Goal: Task Accomplishment & Management: Use online tool/utility

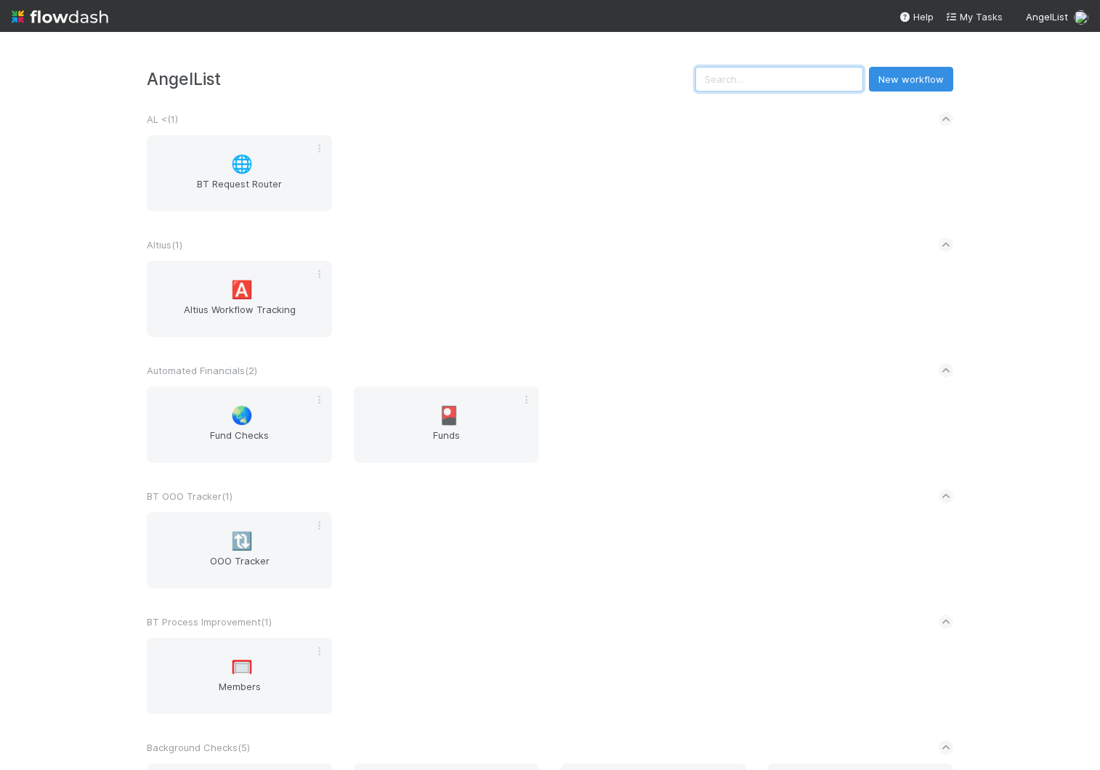
click at [808, 75] on input "text" at bounding box center [779, 79] width 168 height 25
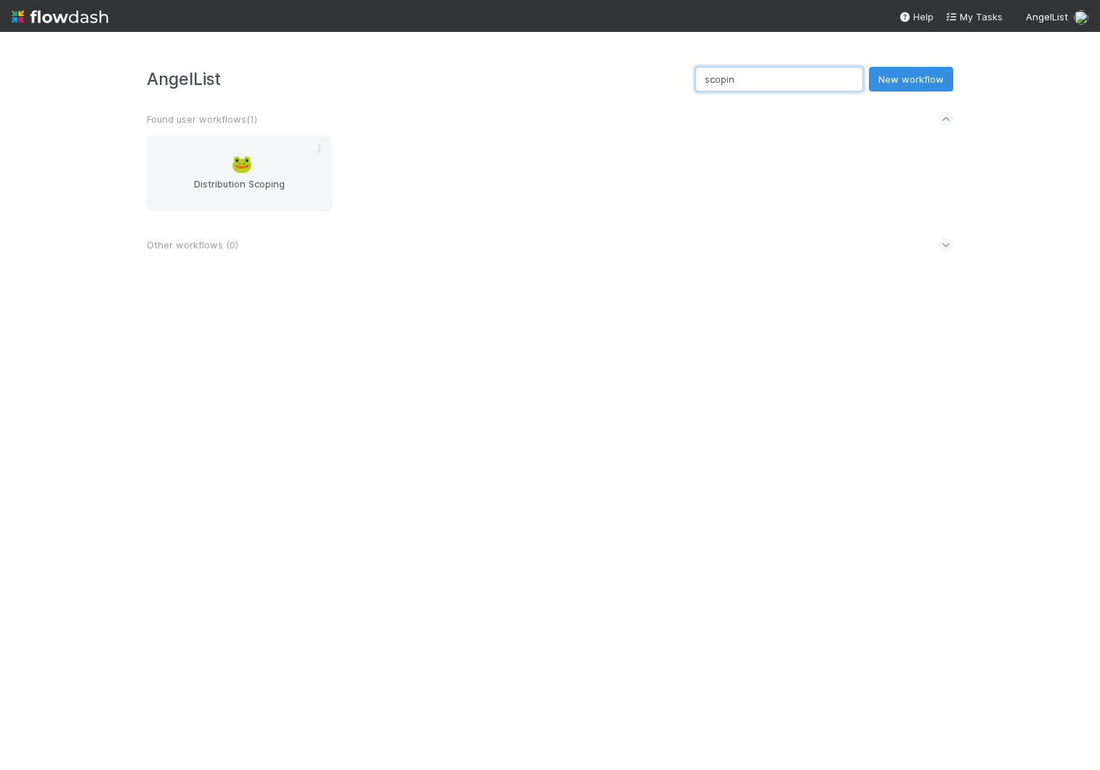
type input "scoping"
click at [275, 183] on span "Distribution Scoping" at bounding box center [240, 191] width 174 height 29
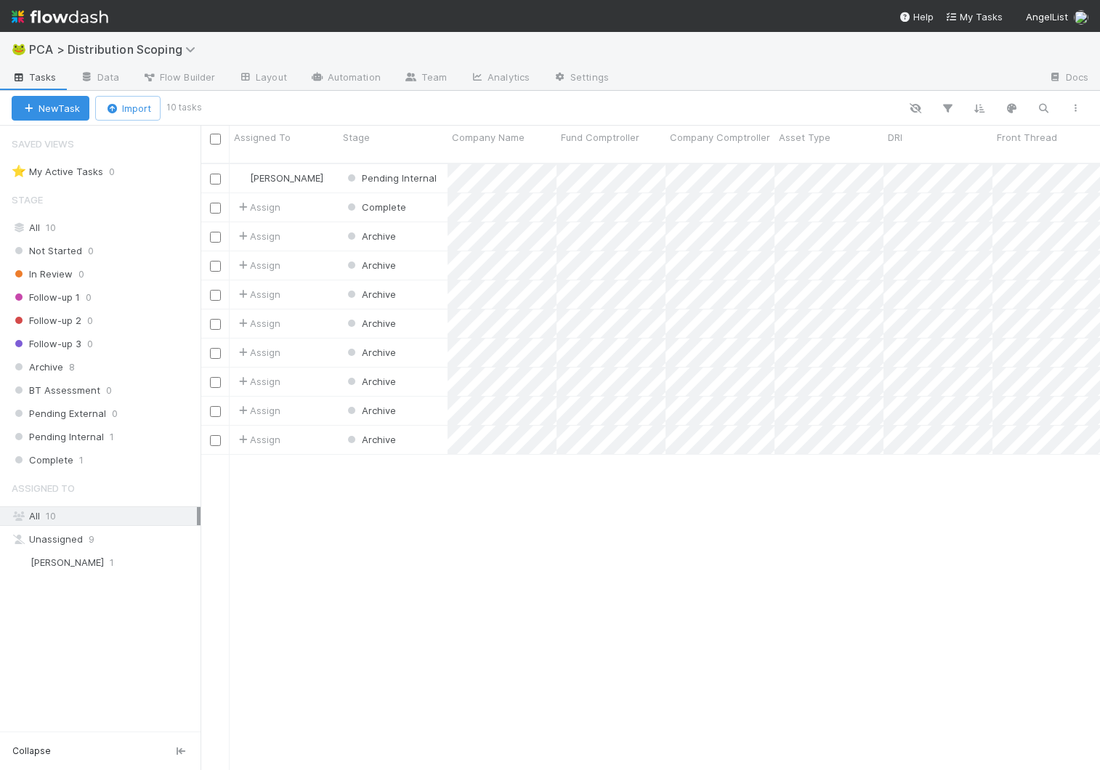
scroll to position [618, 899]
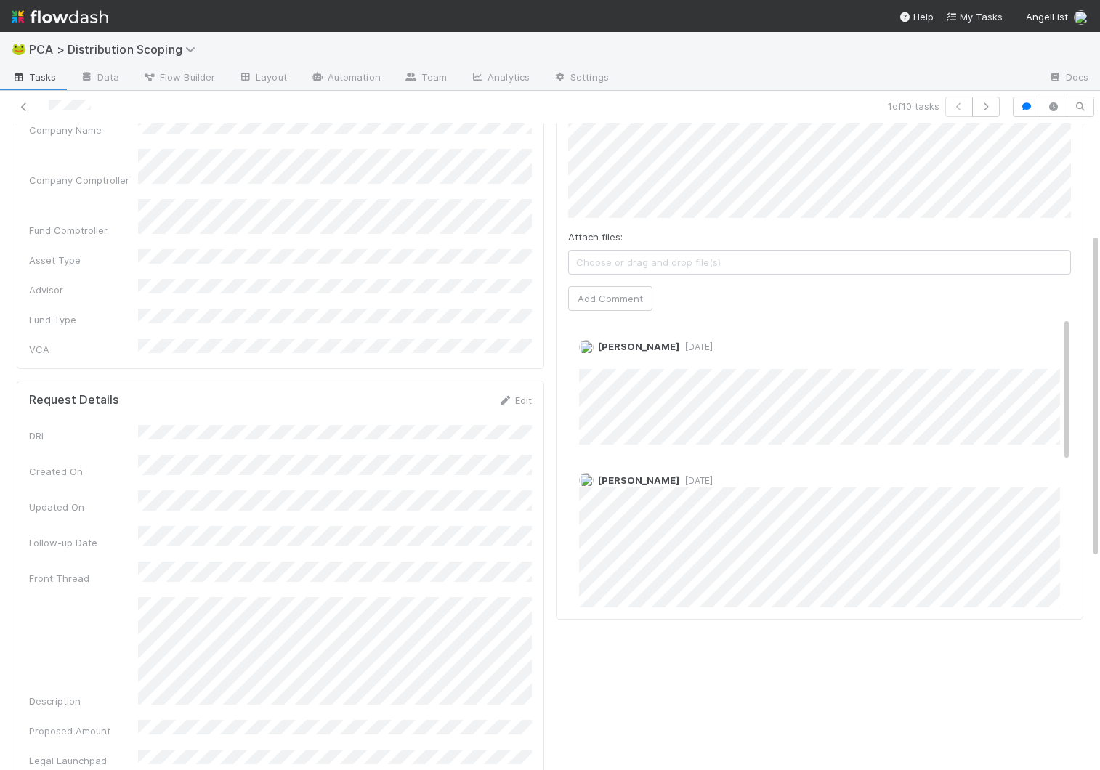
scroll to position [182, 0]
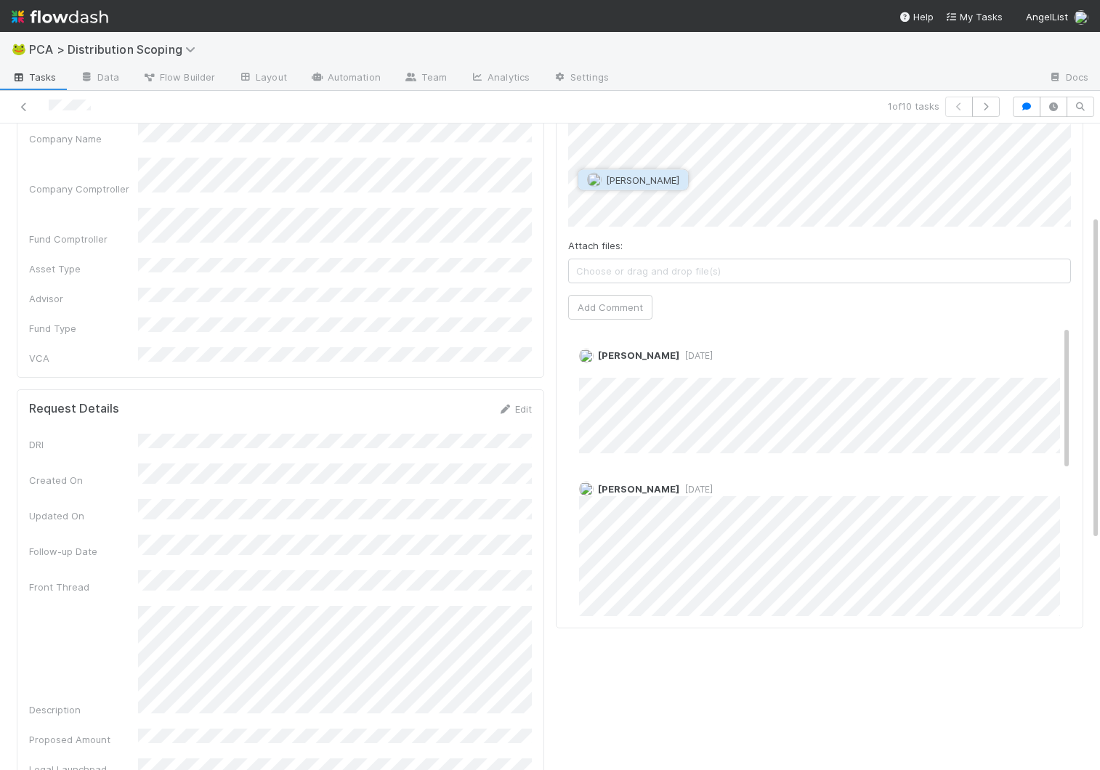
click at [659, 183] on span "[PERSON_NAME]" at bounding box center [642, 180] width 73 height 12
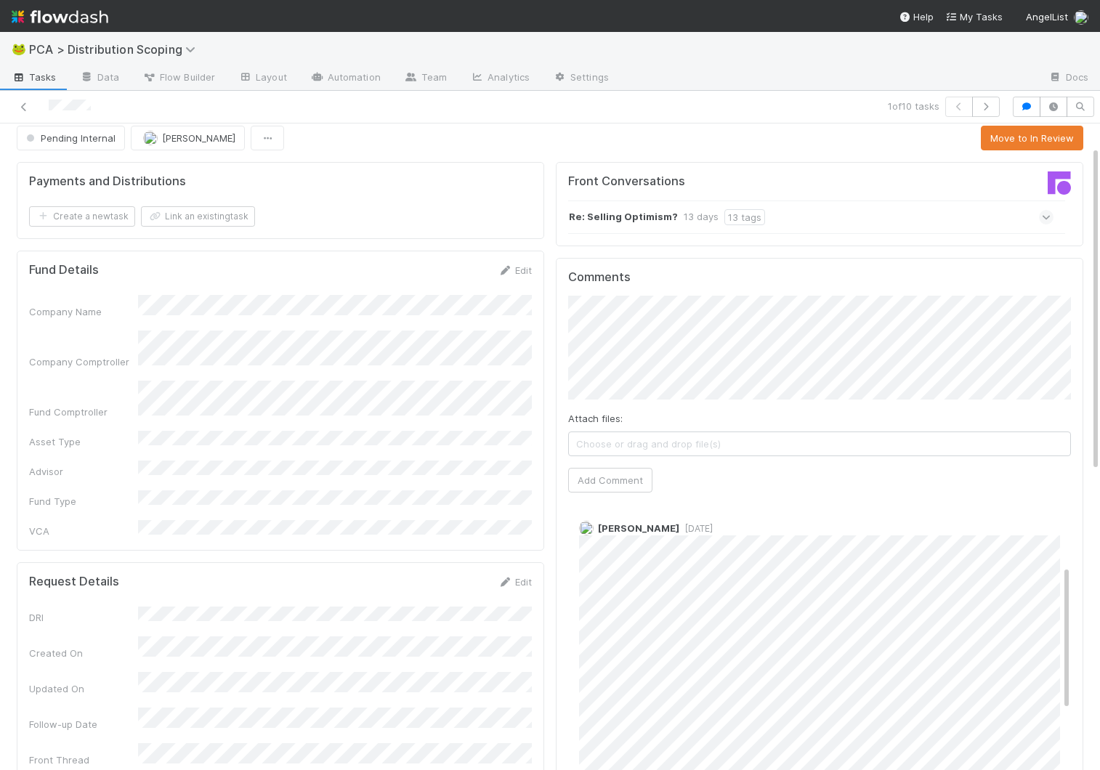
scroll to position [0, 0]
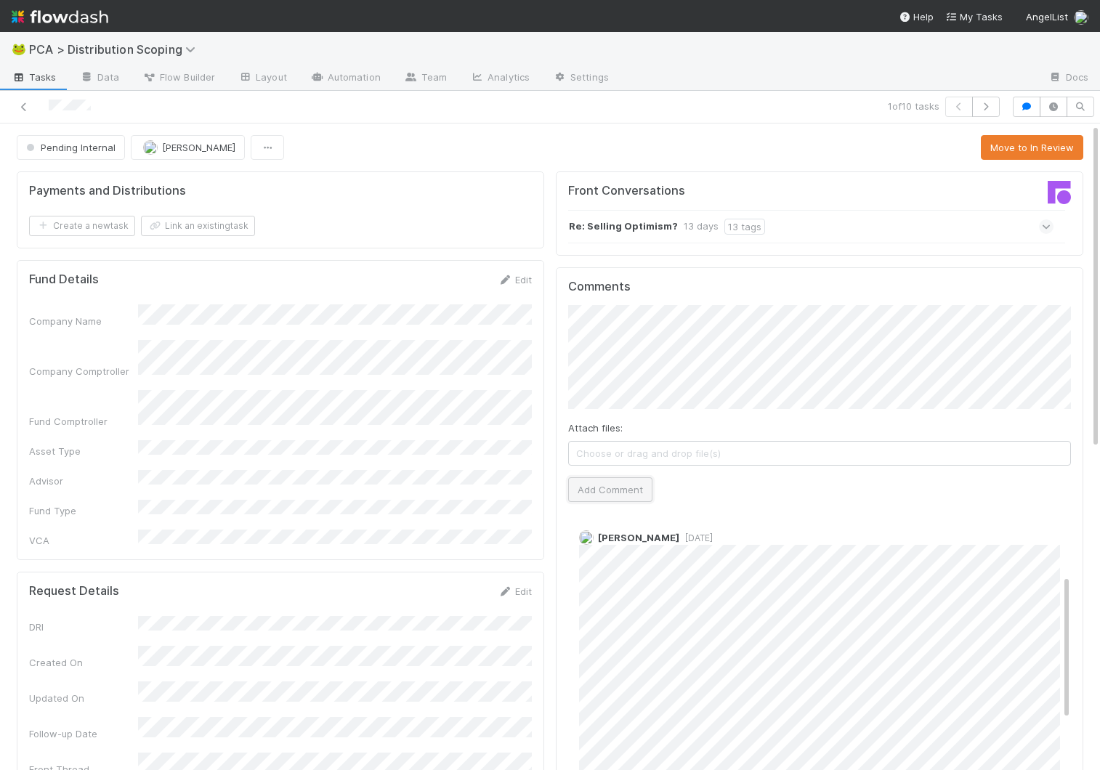
click at [617, 489] on button "Add Comment" at bounding box center [610, 489] width 84 height 25
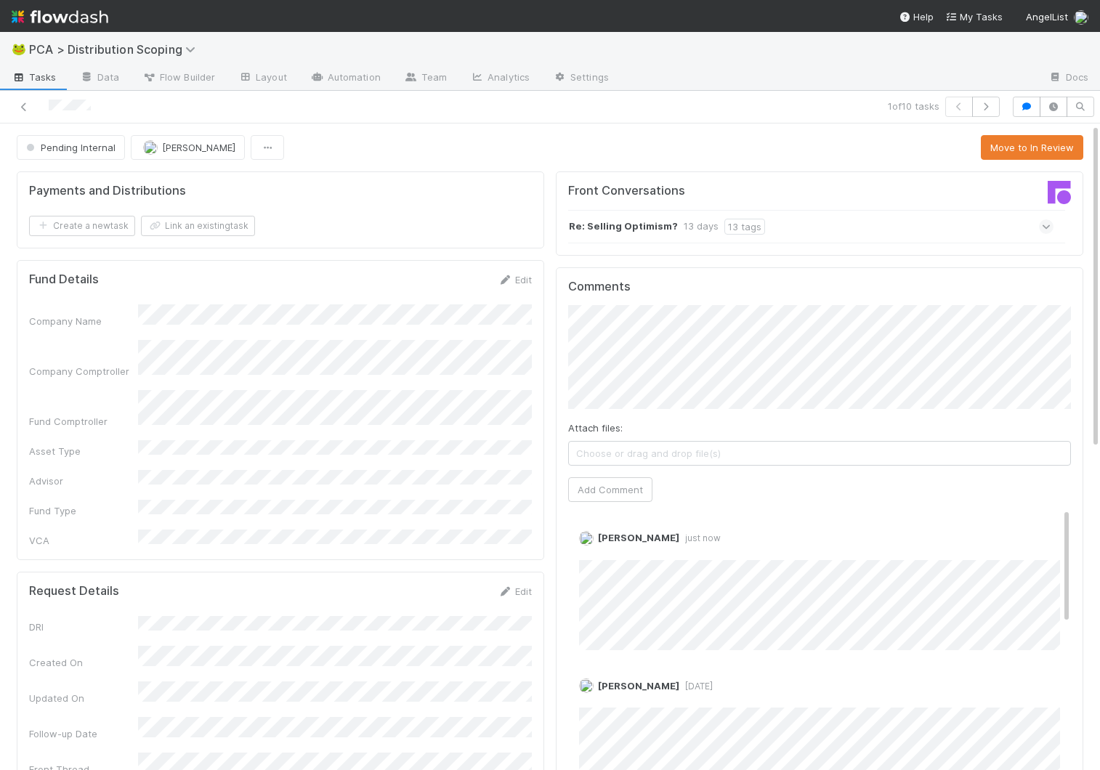
scroll to position [7, 0]
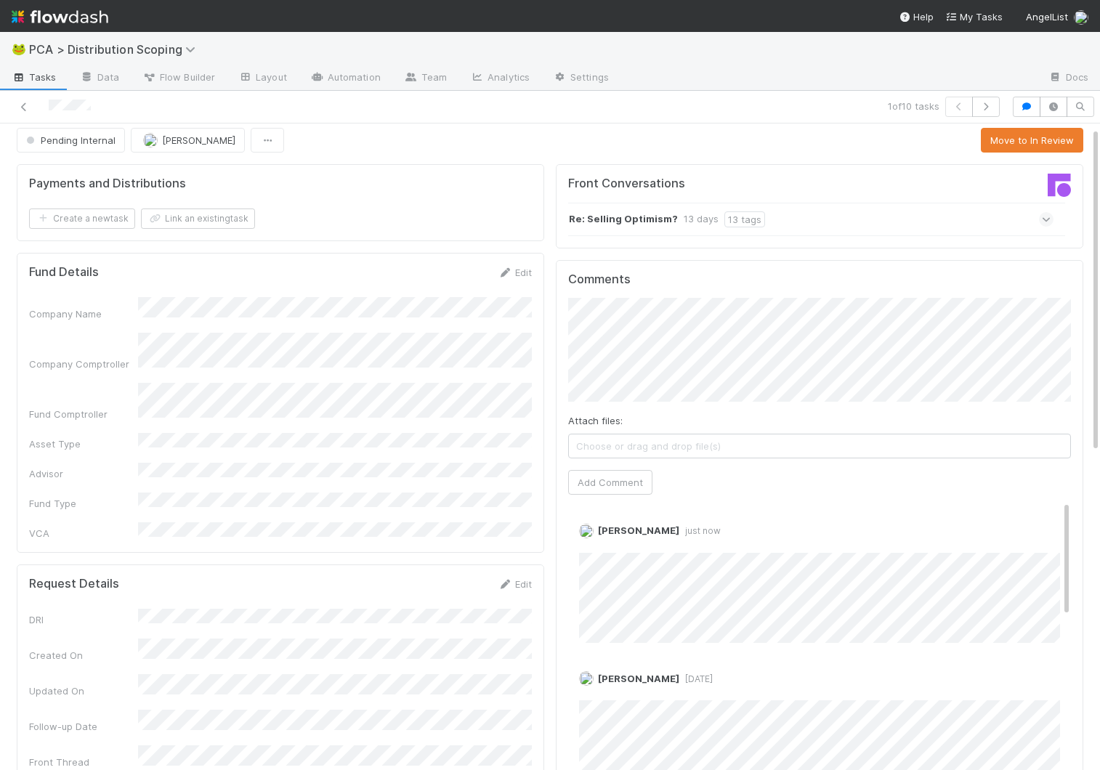
click at [316, 463] on div "Company Name Company Comptroller Fund Comptroller Asset Type Advisor Fund Type …" at bounding box center [280, 418] width 503 height 243
